Goal: Task Accomplishment & Management: Use online tool/utility

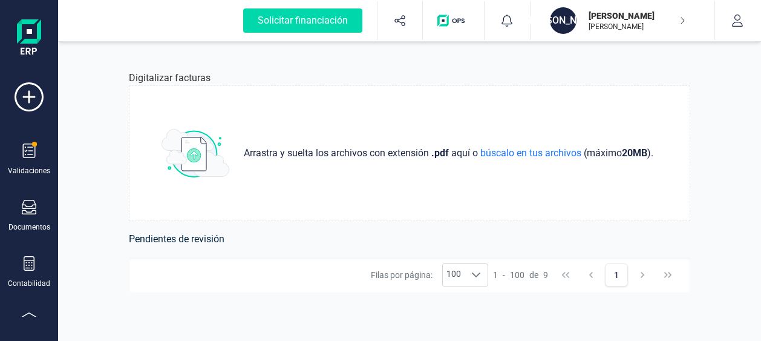
scroll to position [263, 0]
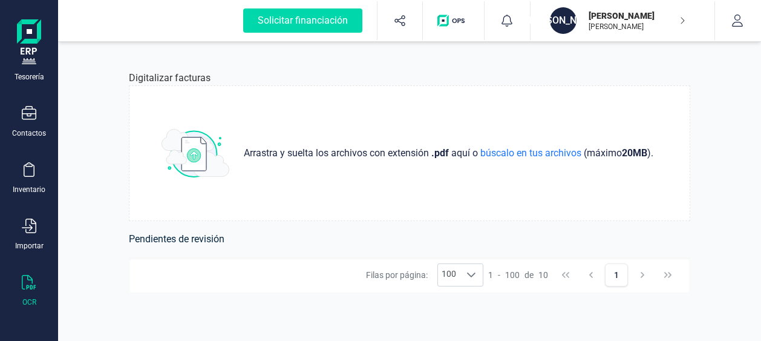
click at [669, 21] on p "[PERSON_NAME]" at bounding box center [637, 16] width 97 height 12
click at [407, 62] on div "Digitalizar facturas Arrastra y suelta los archivos con extensión .pdf aquí o b…" at bounding box center [410, 191] width 620 height 299
click at [735, 30] on button "button" at bounding box center [737, 20] width 45 height 39
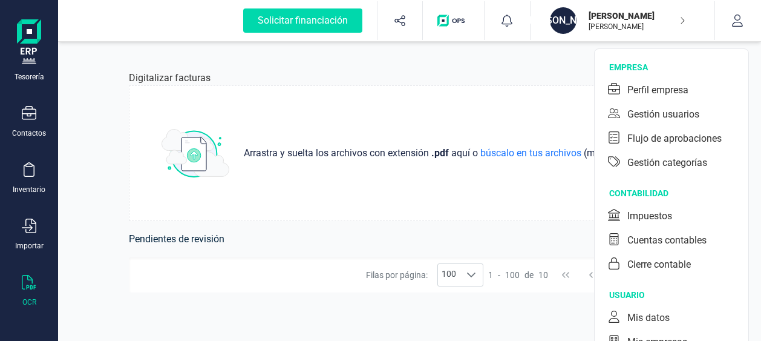
click at [376, 73] on div "Digitalizar facturas" at bounding box center [410, 78] width 562 height 15
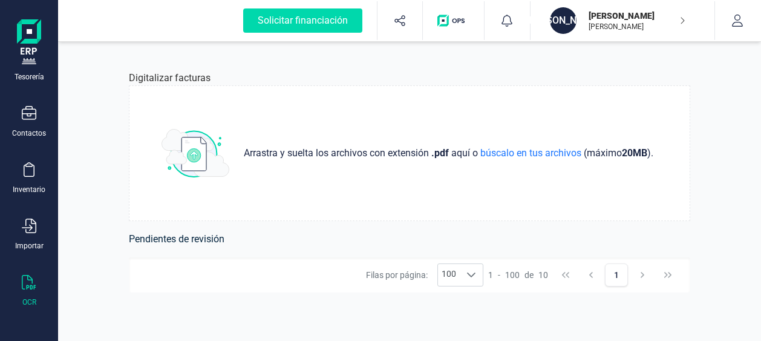
click at [206, 238] on h6 "Pendientes de revisión" at bounding box center [410, 239] width 562 height 17
click at [617, 275] on button "1" at bounding box center [616, 274] width 23 height 23
click at [476, 275] on icon at bounding box center [472, 275] width 10 height 10
click at [467, 183] on li "10" at bounding box center [461, 182] width 45 height 22
click at [620, 278] on button "1" at bounding box center [616, 274] width 23 height 23
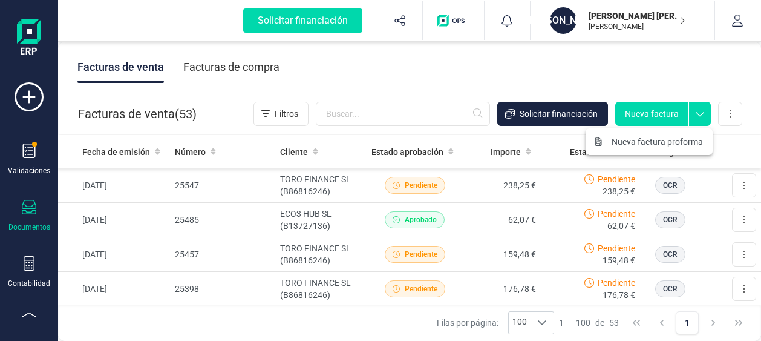
click at [701, 111] on icon at bounding box center [700, 111] width 22 height 18
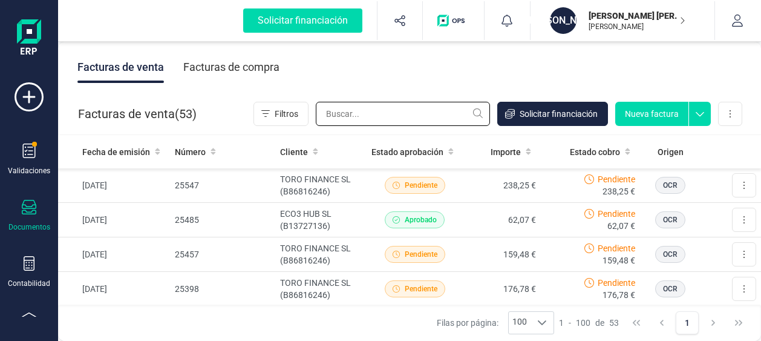
click at [394, 113] on input "text" at bounding box center [403, 114] width 174 height 24
type input "25579"
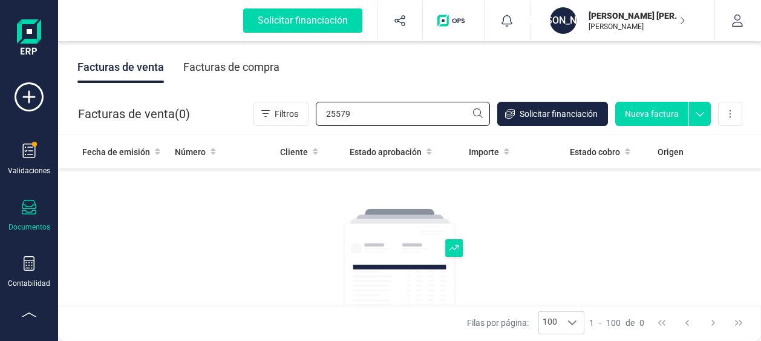
drag, startPoint x: 399, startPoint y: 113, endPoint x: 311, endPoint y: 113, distance: 87.7
click at [311, 113] on div "Filtros 25579 Solicitar financiación Nueva factura Importar Carga masiva (Excel…" at bounding box center [498, 114] width 489 height 24
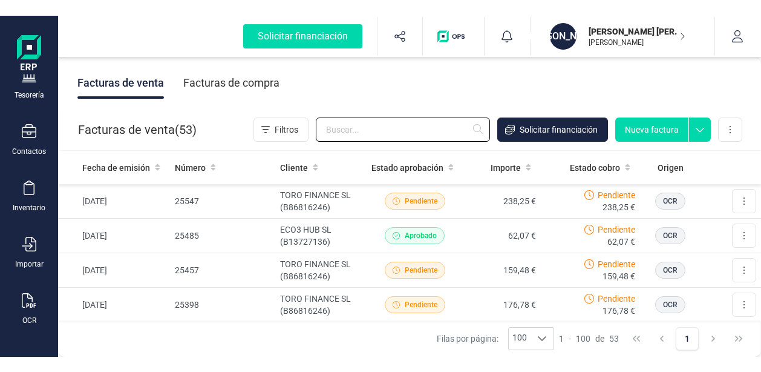
scroll to position [263, 0]
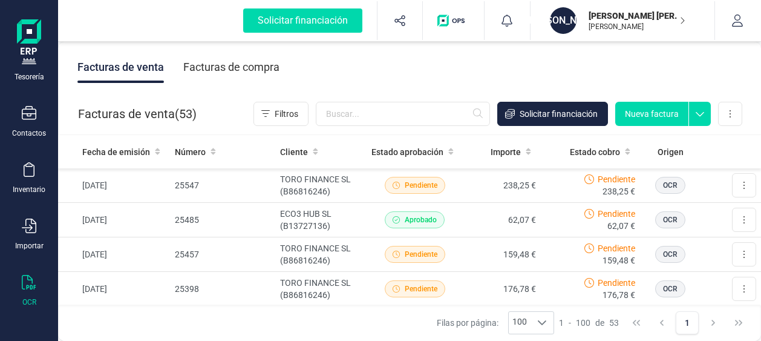
click at [20, 286] on div "OCR" at bounding box center [29, 291] width 48 height 32
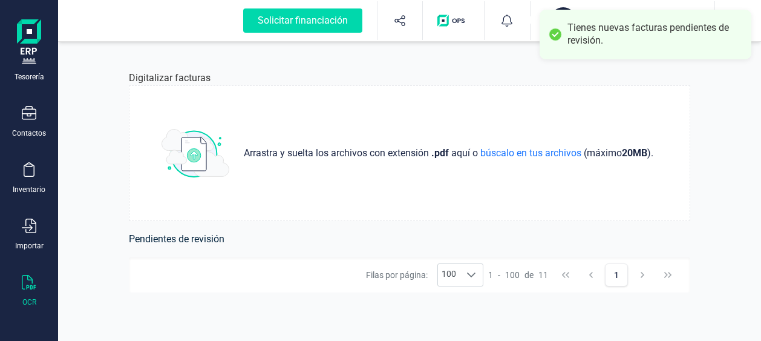
click at [635, 28] on div "Tienes nuevas facturas pendientes de revisión." at bounding box center [655, 34] width 175 height 25
click at [556, 32] on div at bounding box center [555, 34] width 17 height 17
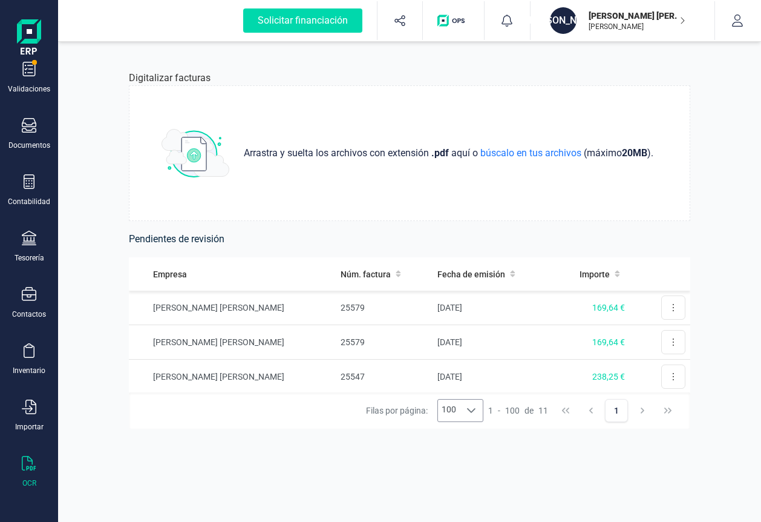
scroll to position [82, 0]
click at [661, 307] on button at bounding box center [673, 307] width 24 height 24
click at [655, 340] on span "Eliminar factura" at bounding box center [645, 362] width 60 height 12
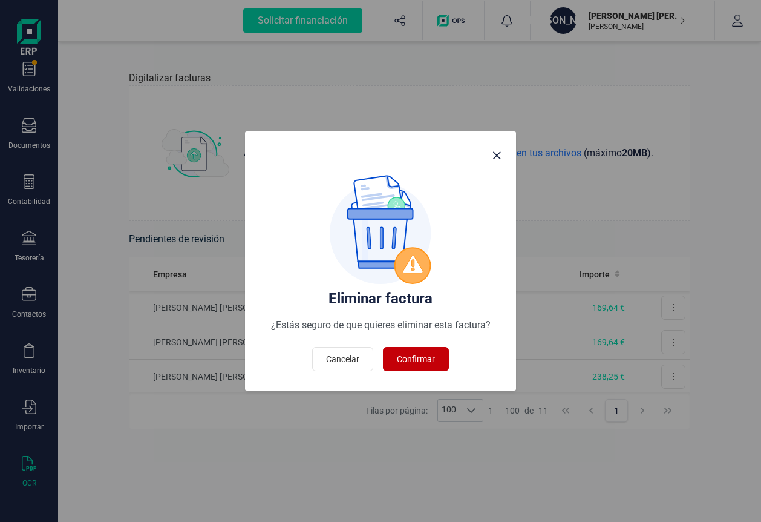
click at [413, 340] on span "Confirmar" at bounding box center [416, 359] width 38 height 12
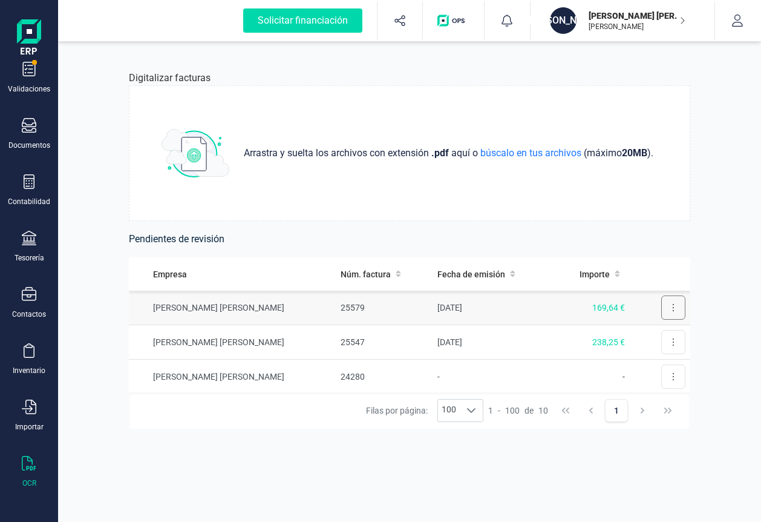
click at [663, 308] on button at bounding box center [673, 307] width 24 height 24
click at [650, 335] on span "Revisar factura" at bounding box center [643, 337] width 57 height 12
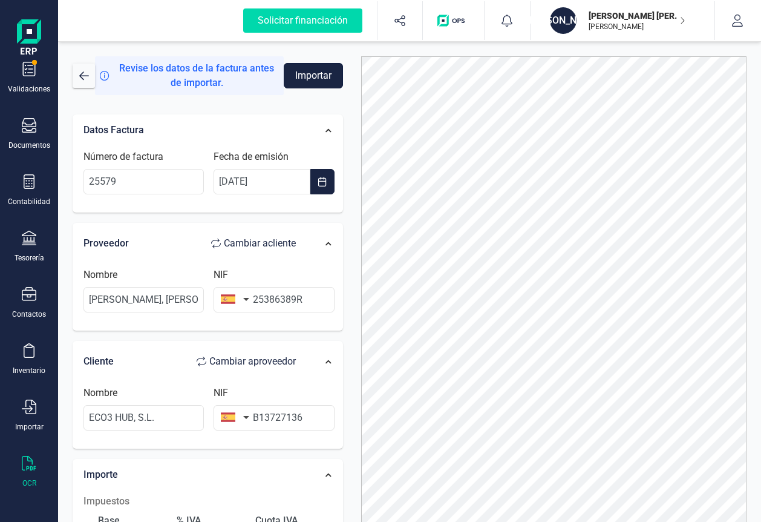
click at [313, 76] on button "Importar" at bounding box center [313, 75] width 59 height 25
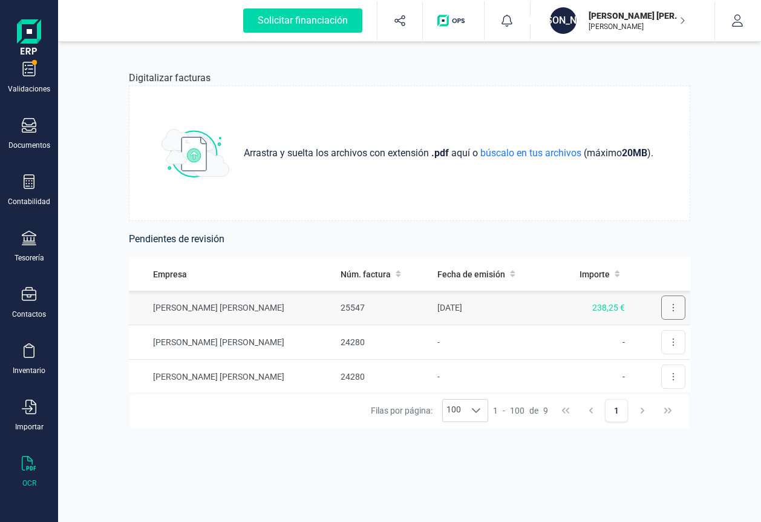
click at [666, 306] on button at bounding box center [673, 307] width 24 height 24
